Goal: Find specific page/section: Find specific page/section

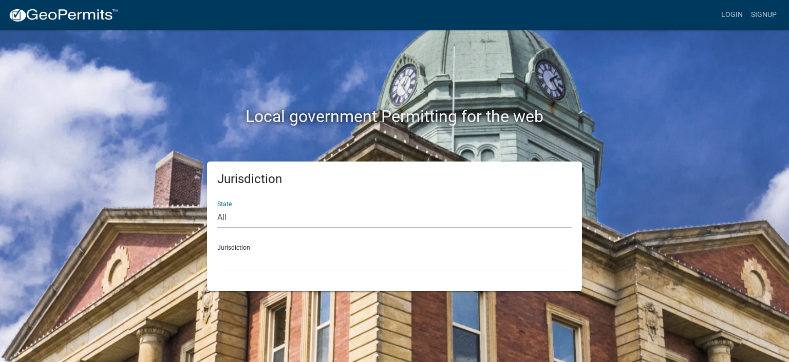
click at [361, 216] on select "All [US_STATE] [US_STATE] [US_STATE] [US_STATE] [US_STATE] [US_STATE] [US_STATE…" at bounding box center [394, 217] width 354 height 21
select select "[US_STATE]"
click at [217, 207] on select "All [US_STATE] [US_STATE] [US_STATE] [US_STATE] [US_STATE] [US_STATE] [US_STATE…" at bounding box center [394, 217] width 354 height 21
click at [279, 246] on div "Jurisdiction [GEOGRAPHIC_DATA], [US_STATE][PERSON_NAME][GEOGRAPHIC_DATA], [US_S…" at bounding box center [394, 254] width 354 height 35
click at [273, 265] on select "[GEOGRAPHIC_DATA], [US_STATE][PERSON_NAME][GEOGRAPHIC_DATA], [US_STATE][PERSON_…" at bounding box center [394, 261] width 354 height 21
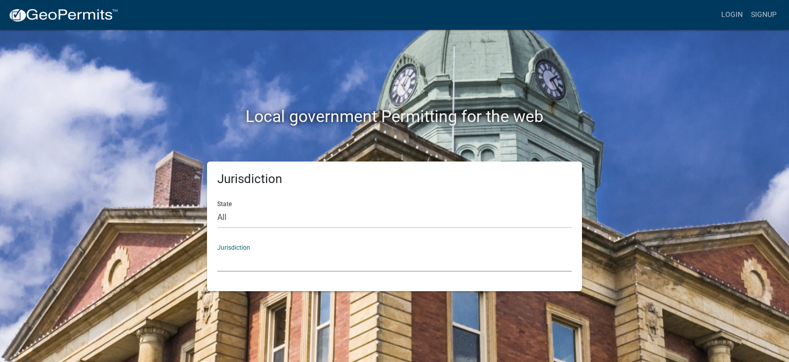
click at [244, 254] on select "[GEOGRAPHIC_DATA], [US_STATE][PERSON_NAME][GEOGRAPHIC_DATA], [US_STATE][PERSON_…" at bounding box center [394, 261] width 354 height 21
click at [264, 260] on select "[GEOGRAPHIC_DATA], [US_STATE][PERSON_NAME][GEOGRAPHIC_DATA], [US_STATE][PERSON_…" at bounding box center [394, 261] width 354 height 21
click at [308, 254] on select "[GEOGRAPHIC_DATA], [US_STATE][PERSON_NAME][GEOGRAPHIC_DATA], [US_STATE][PERSON_…" at bounding box center [394, 261] width 354 height 21
click at [263, 262] on select "[GEOGRAPHIC_DATA], [US_STATE][PERSON_NAME][GEOGRAPHIC_DATA], [US_STATE][PERSON_…" at bounding box center [394, 261] width 354 height 21
click at [224, 266] on select "[GEOGRAPHIC_DATA], [US_STATE][PERSON_NAME][GEOGRAPHIC_DATA], [US_STATE][PERSON_…" at bounding box center [394, 261] width 354 height 21
